Goal: Transaction & Acquisition: Purchase product/service

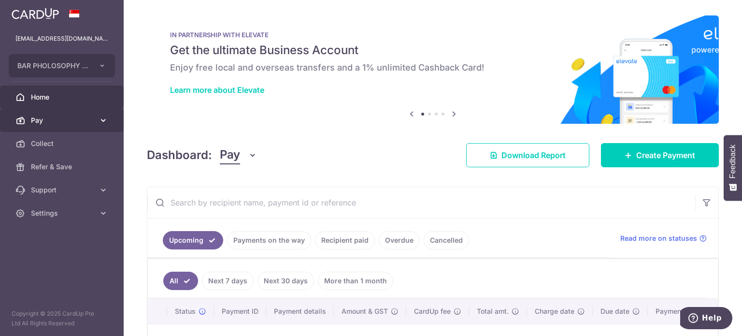
click at [58, 115] on span "Pay" at bounding box center [63, 120] width 64 height 10
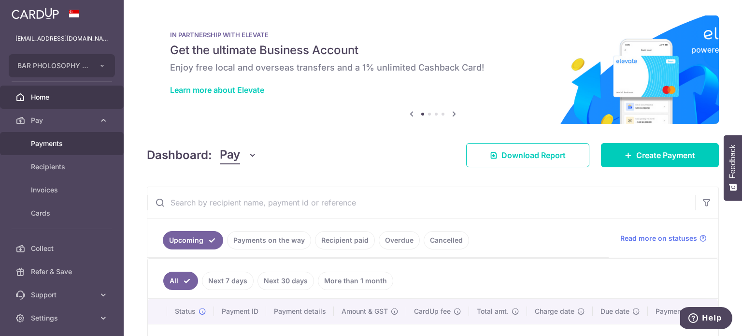
click at [72, 147] on span "Payments" at bounding box center [63, 144] width 64 height 10
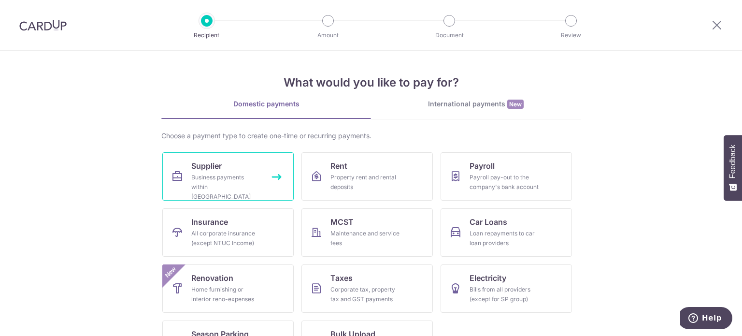
click at [224, 177] on div "Business payments within Singapore" at bounding box center [226, 187] width 70 height 29
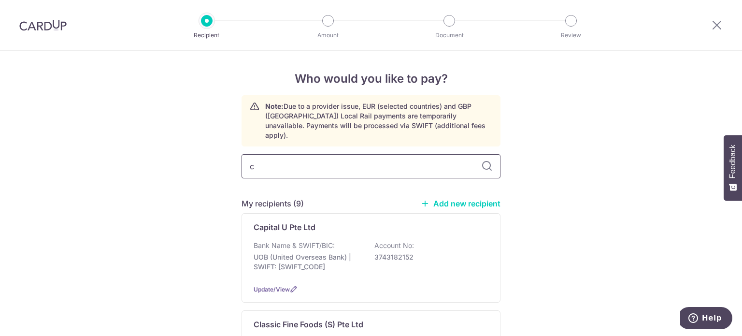
type input "cr"
click at [337, 198] on div "My recipients (1) Add new recipient" at bounding box center [371, 204] width 259 height 12
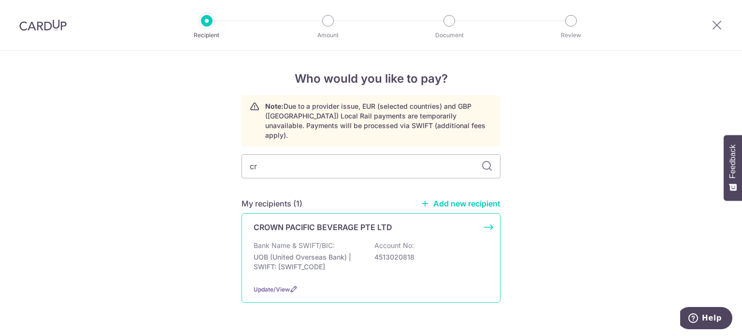
click at [311, 241] on p "Bank Name & SWIFT/BIC:" at bounding box center [294, 246] width 81 height 10
